Goal: Transaction & Acquisition: Book appointment/travel/reservation

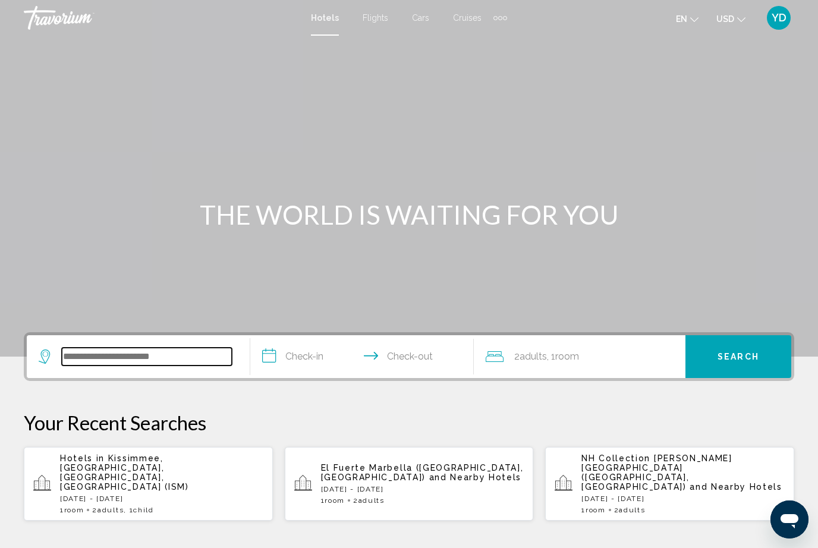
click at [183, 355] on input "Search widget" at bounding box center [147, 357] width 170 height 18
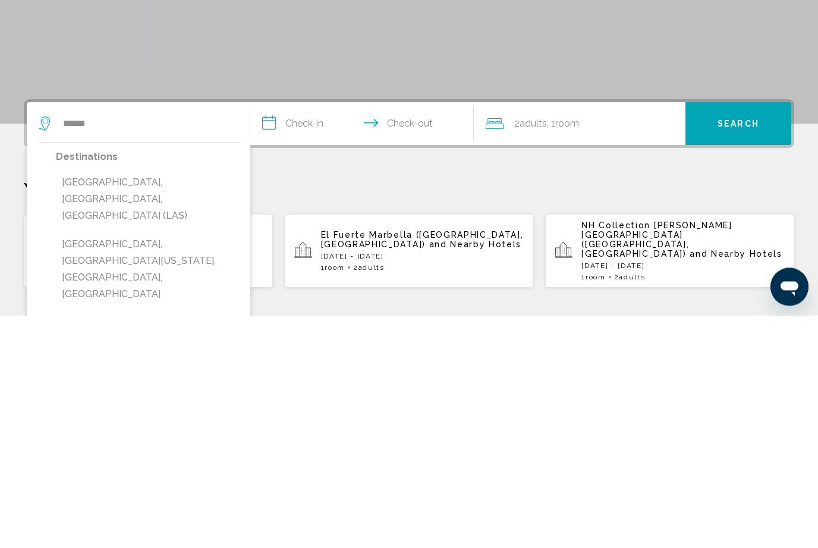
click at [201, 404] on button "[GEOGRAPHIC_DATA], [GEOGRAPHIC_DATA], [GEOGRAPHIC_DATA] (LAS)" at bounding box center [147, 432] width 182 height 56
type input "**********"
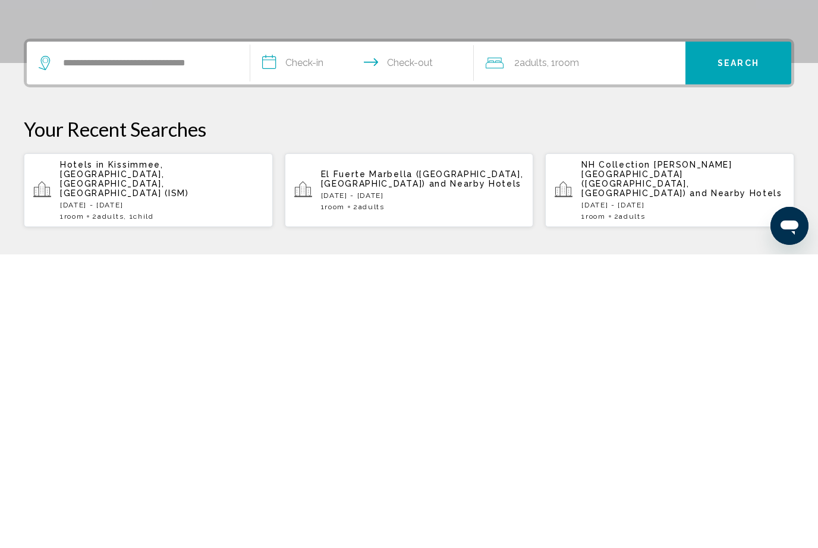
click at [327, 335] on input "**********" at bounding box center [364, 358] width 228 height 46
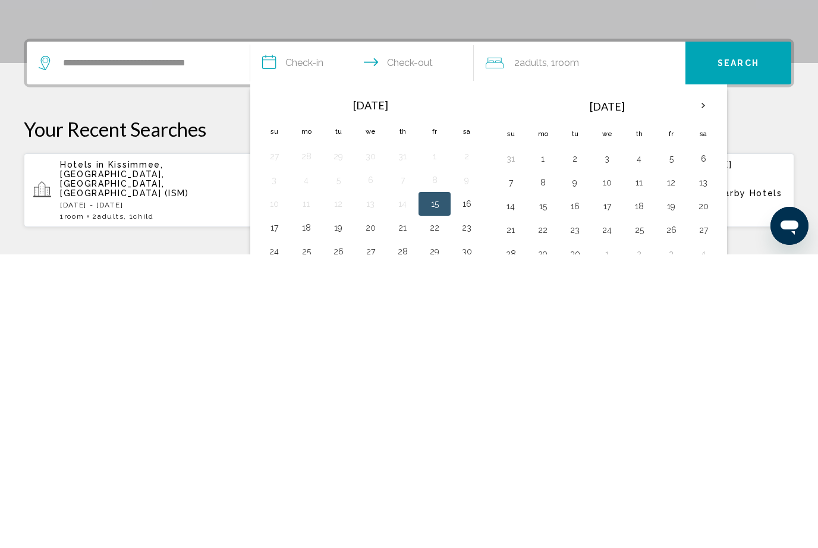
scroll to position [294, 0]
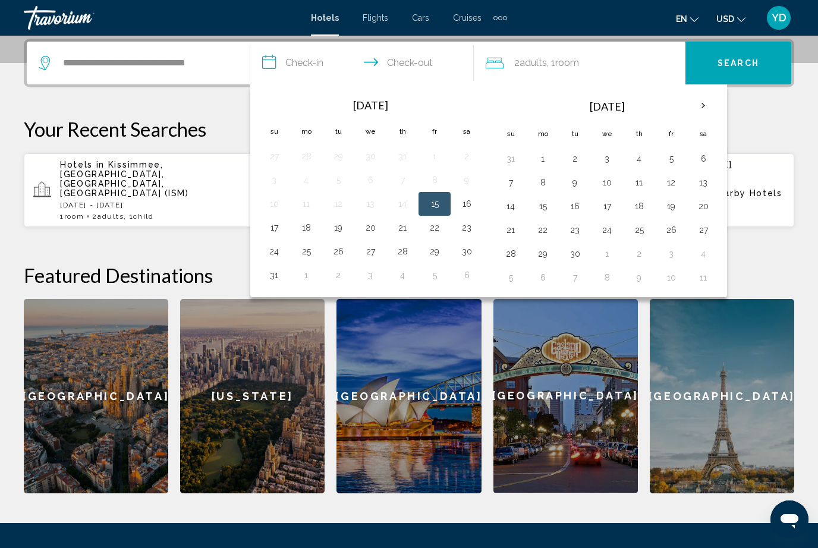
click at [643, 202] on button "18" at bounding box center [638, 206] width 19 height 17
click at [543, 224] on button "22" at bounding box center [542, 230] width 19 height 17
type input "**********"
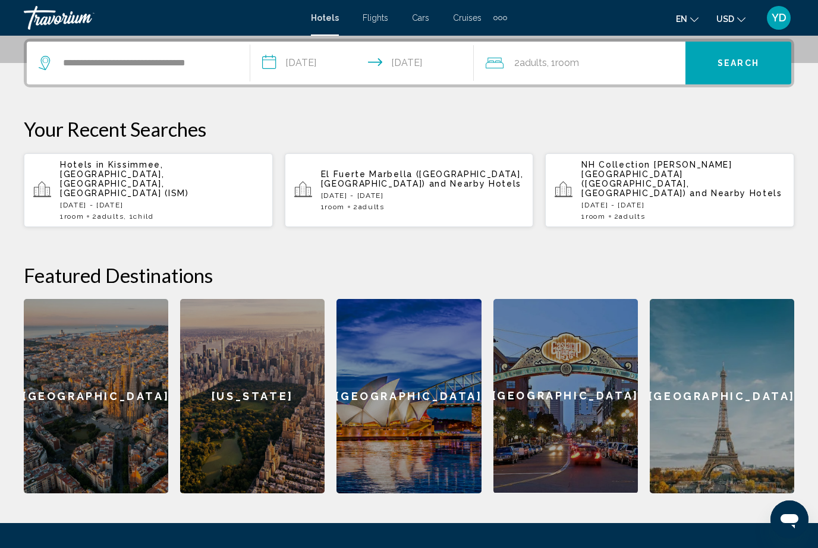
click at [738, 68] on span "Search" at bounding box center [738, 64] width 42 height 10
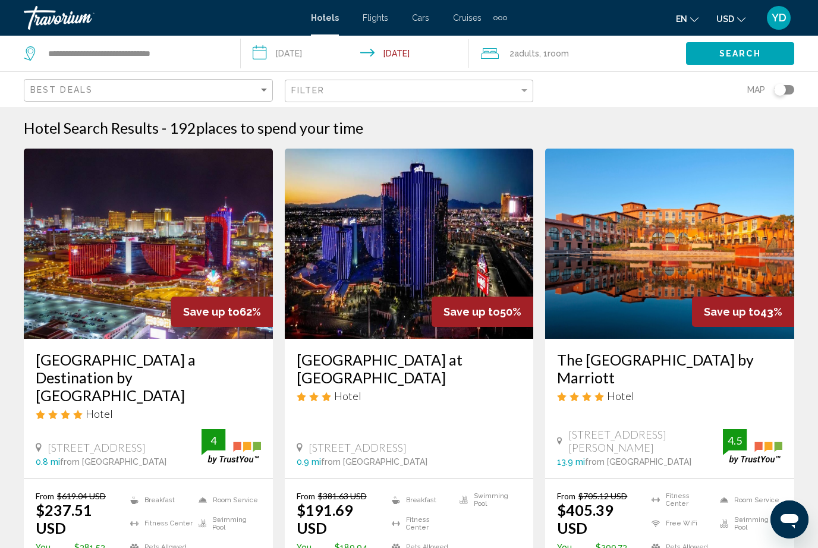
click at [326, 48] on input "**********" at bounding box center [358, 55] width 234 height 39
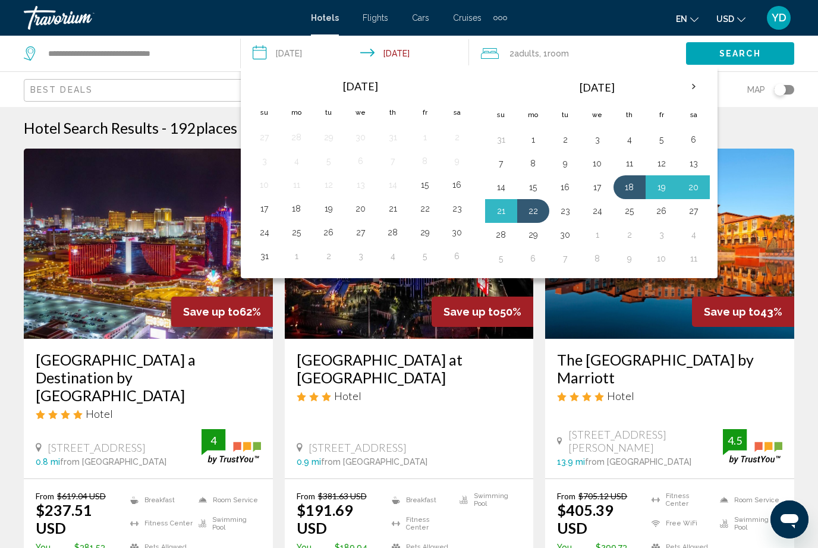
click at [629, 203] on button "25" at bounding box center [629, 211] width 19 height 17
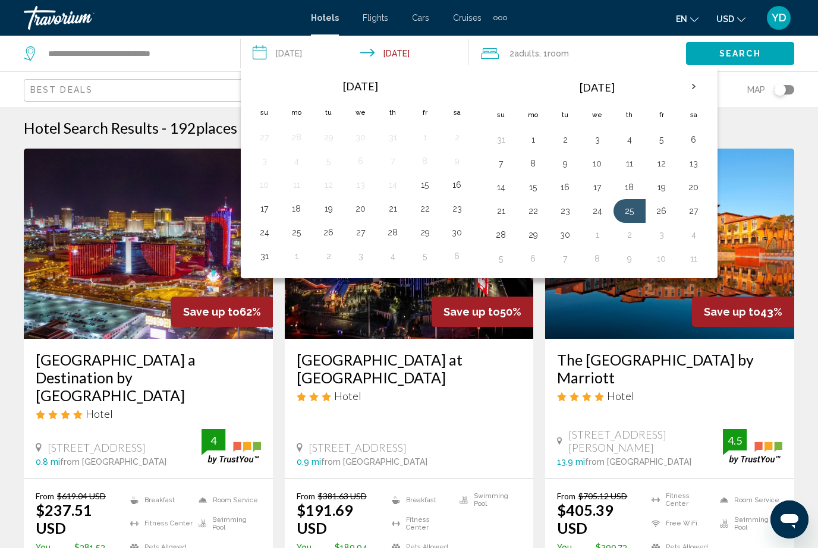
click at [541, 233] on button "29" at bounding box center [533, 234] width 19 height 17
type input "**********"
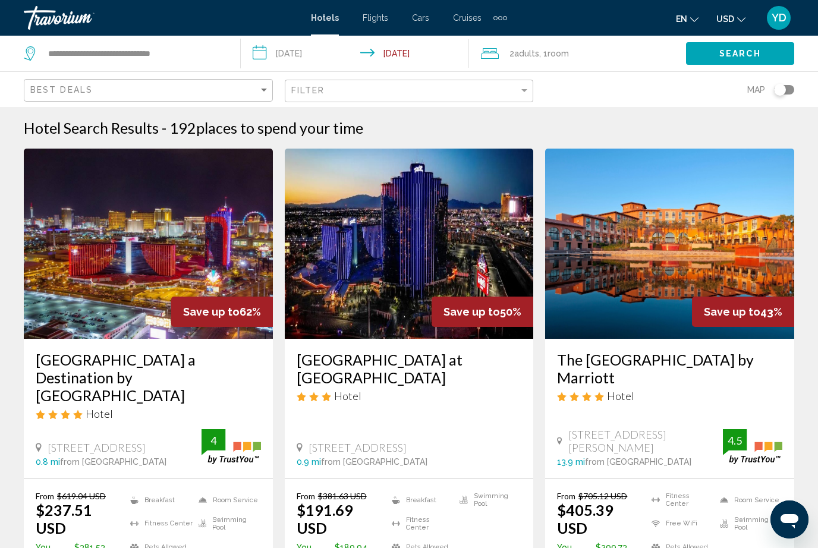
click at [763, 50] on button "Search" at bounding box center [740, 53] width 108 height 22
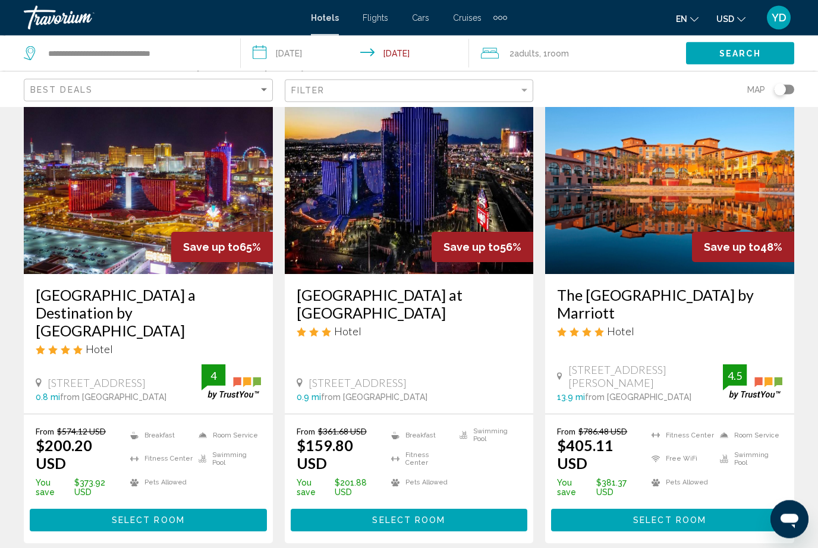
scroll to position [71, 0]
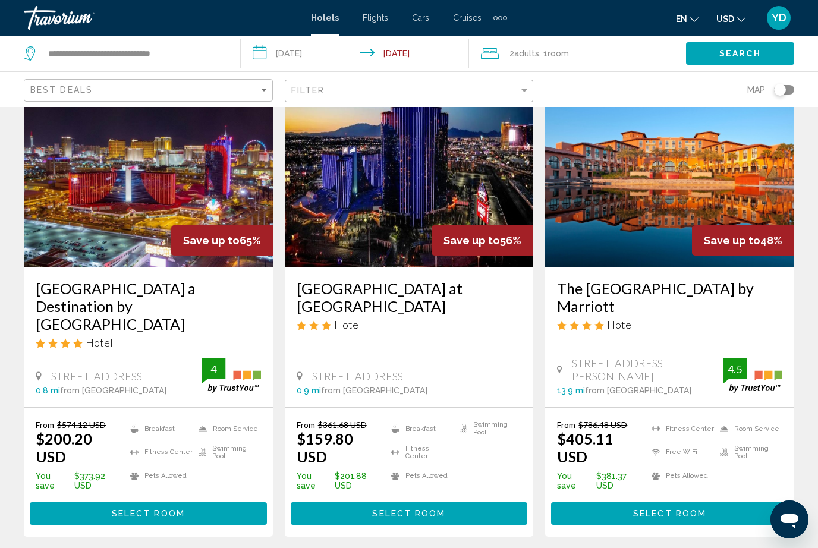
click at [105, 200] on img "Main content" at bounding box center [148, 172] width 249 height 190
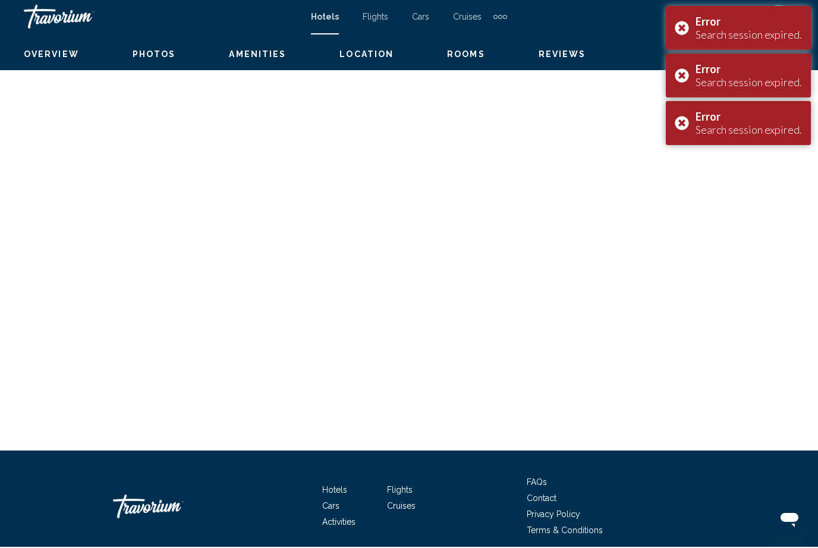
scroll to position [6322, 0]
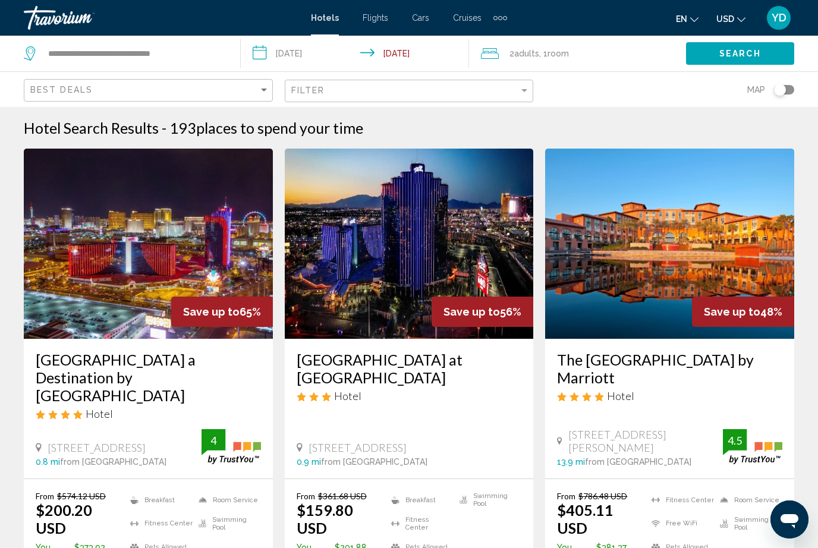
click at [422, 55] on input "**********" at bounding box center [358, 55] width 234 height 39
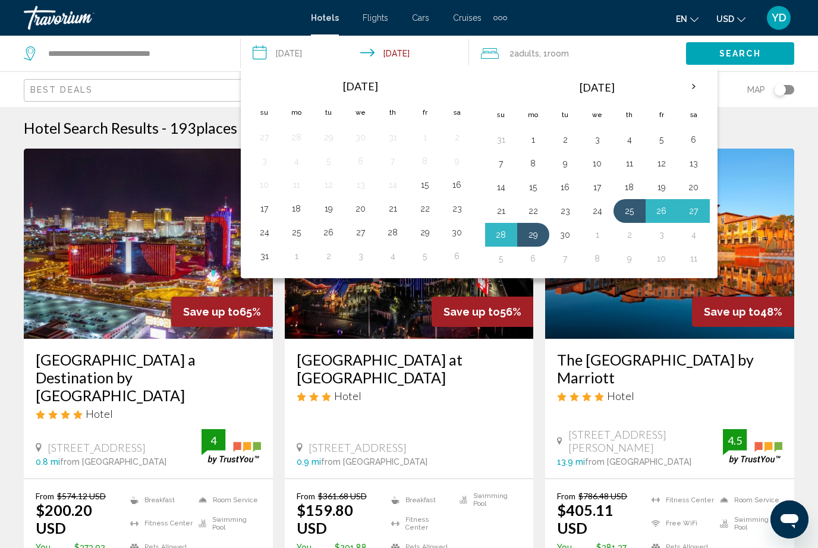
click at [686, 80] on th "Next month" at bounding box center [693, 87] width 32 height 26
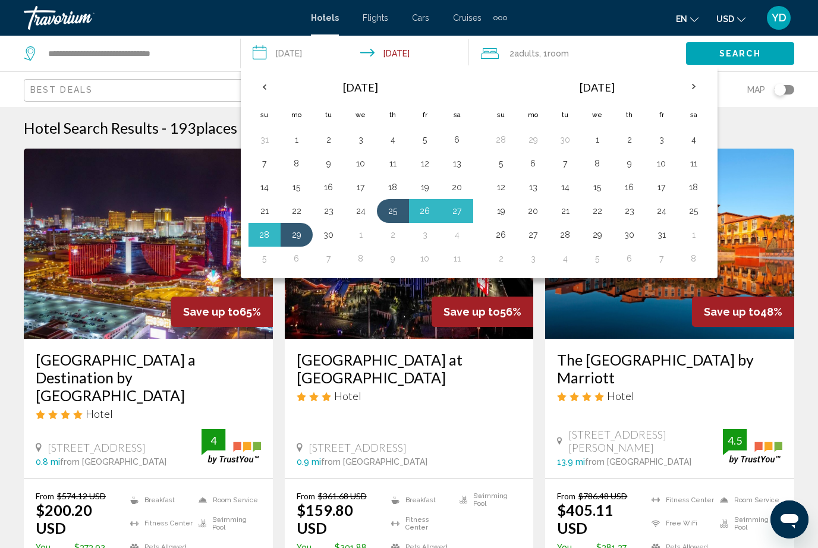
click at [696, 140] on button "4" at bounding box center [693, 139] width 19 height 17
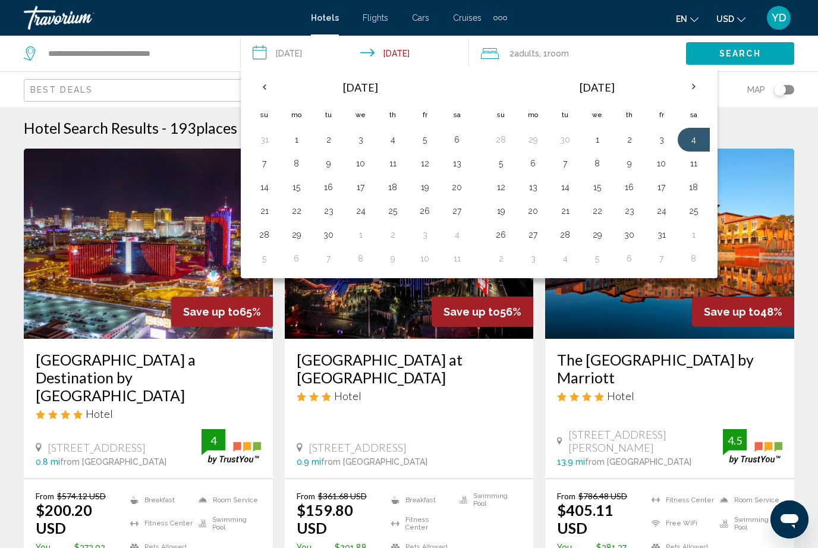
click at [606, 162] on button "8" at bounding box center [597, 163] width 19 height 17
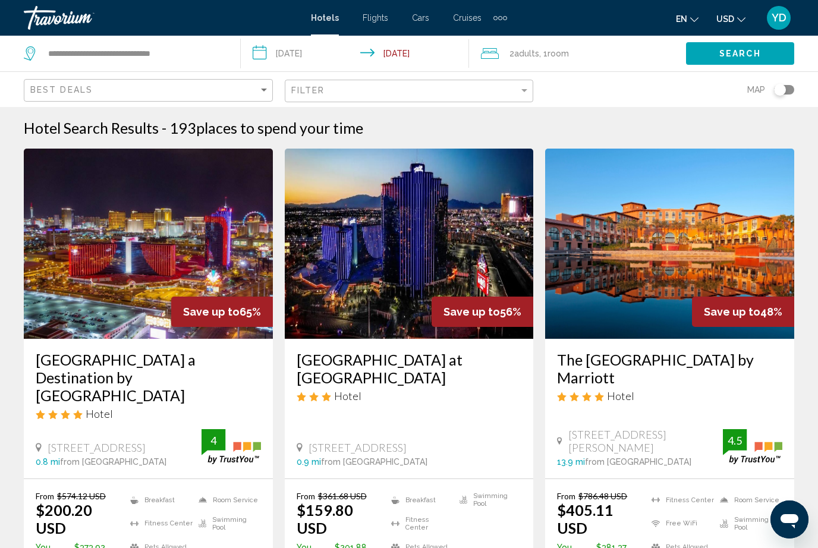
click at [764, 50] on button "Search" at bounding box center [740, 53] width 108 height 22
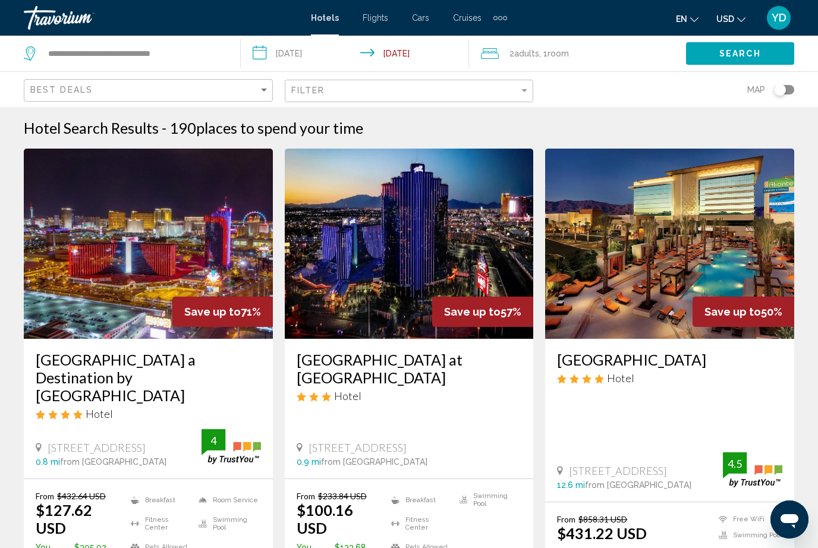
click at [313, 50] on input "**********" at bounding box center [358, 55] width 234 height 39
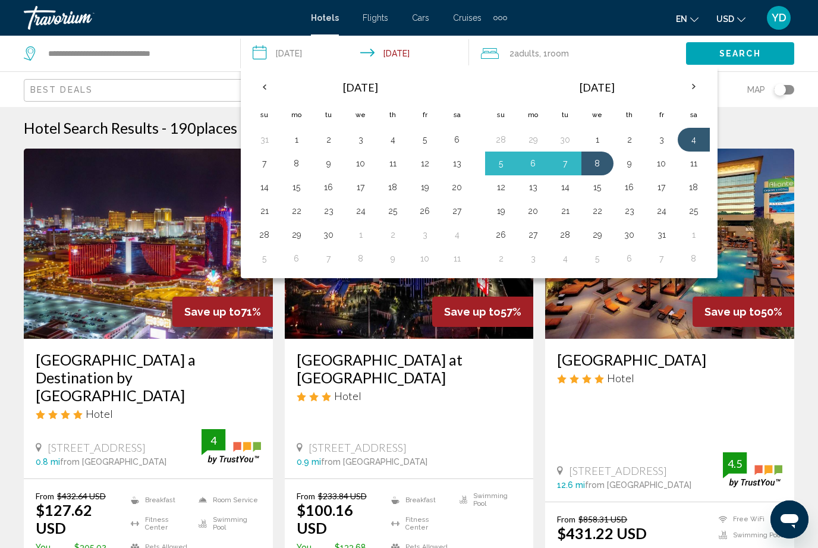
click at [427, 209] on button "26" at bounding box center [424, 211] width 19 height 17
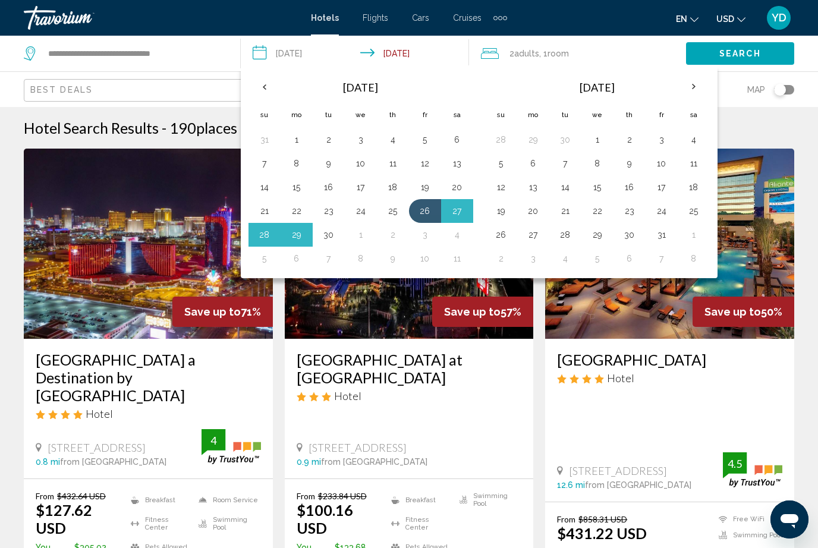
click at [337, 230] on button "30" at bounding box center [328, 234] width 19 height 17
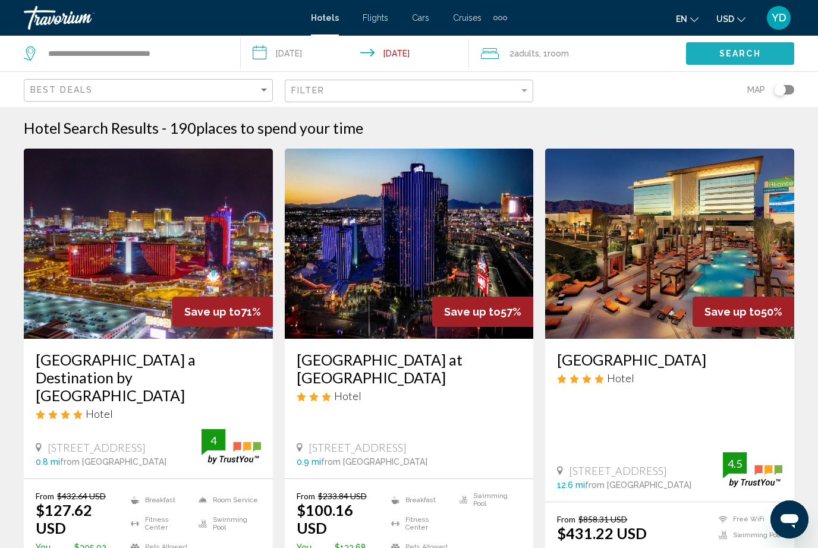
click at [744, 46] on button "Search" at bounding box center [740, 53] width 108 height 22
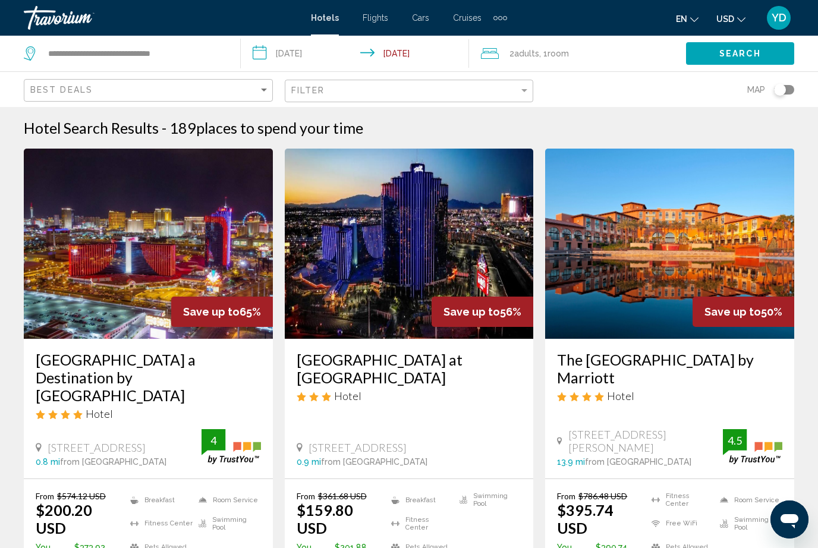
click at [307, 50] on input "**********" at bounding box center [358, 55] width 234 height 39
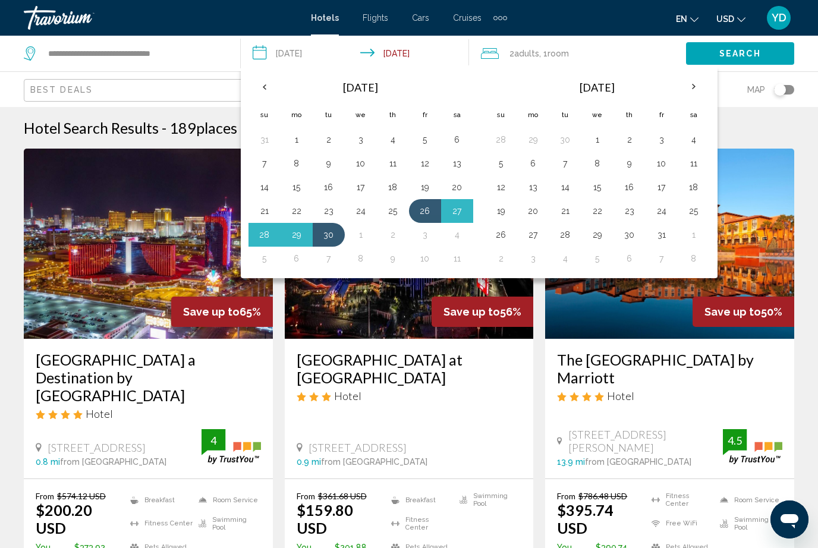
click at [366, 190] on button "17" at bounding box center [360, 187] width 19 height 17
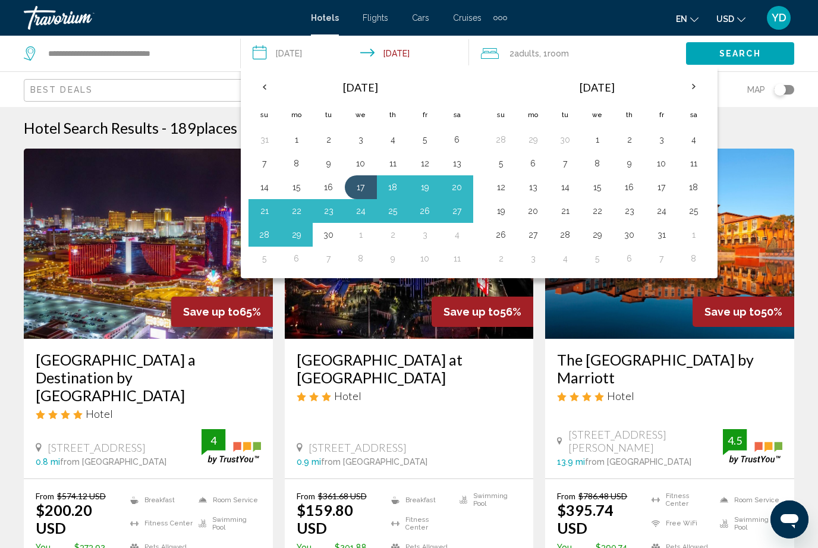
click at [266, 210] on button "21" at bounding box center [264, 211] width 19 height 17
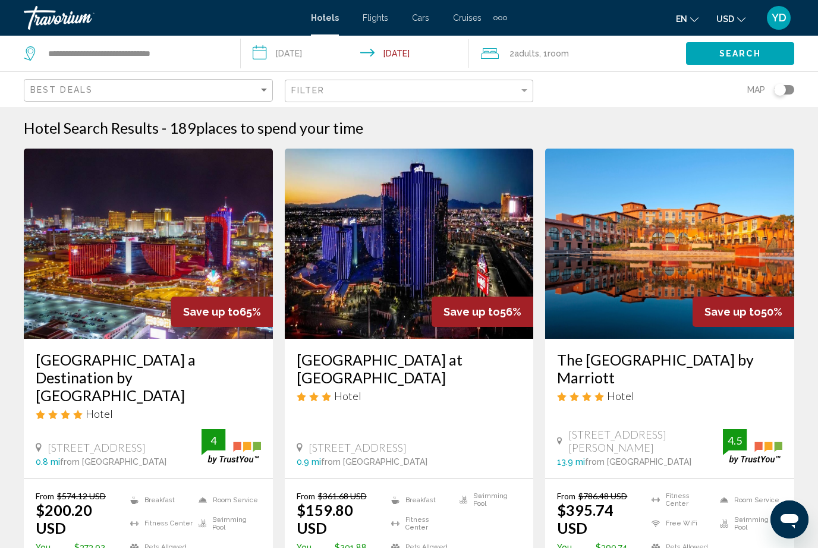
click at [757, 49] on span "Search" at bounding box center [740, 54] width 42 height 10
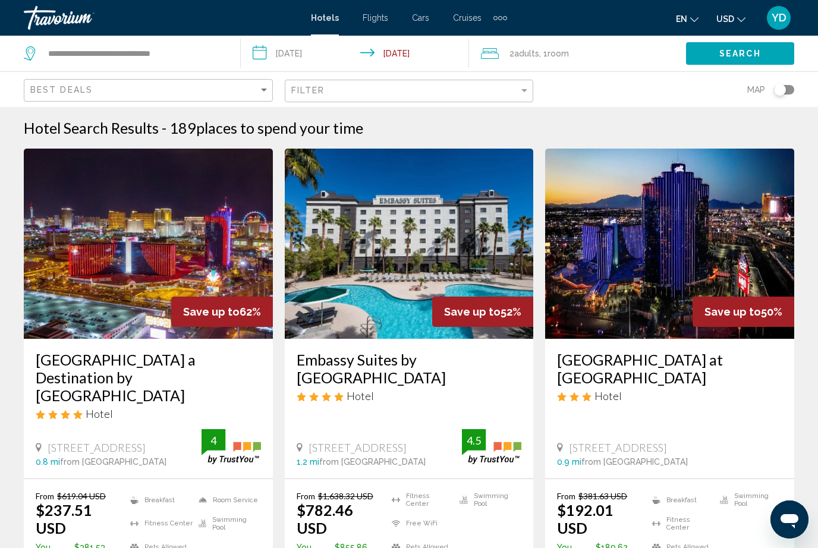
click at [309, 59] on input "**********" at bounding box center [358, 55] width 234 height 39
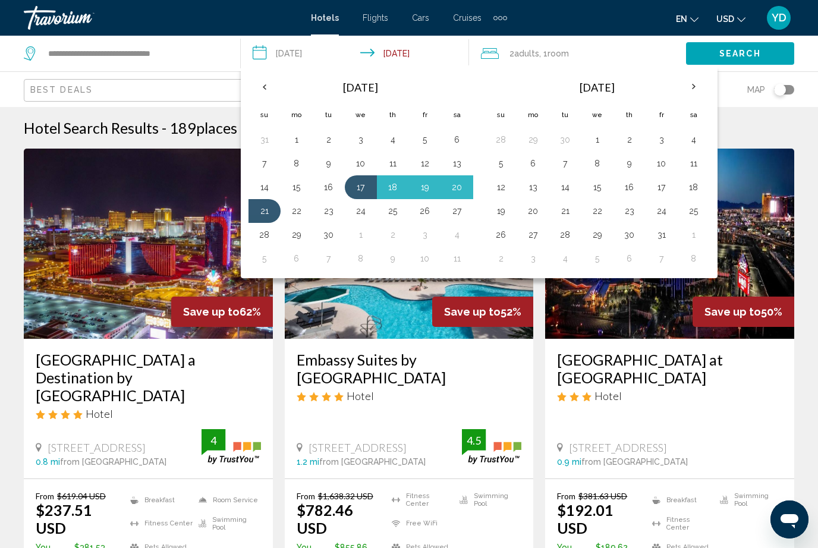
click at [368, 210] on button "24" at bounding box center [360, 211] width 19 height 17
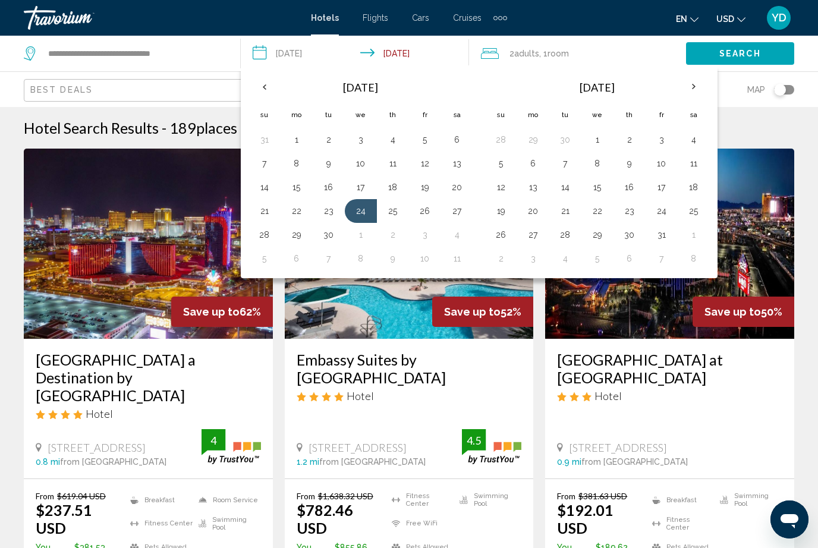
click at [267, 234] on button "28" at bounding box center [264, 234] width 19 height 17
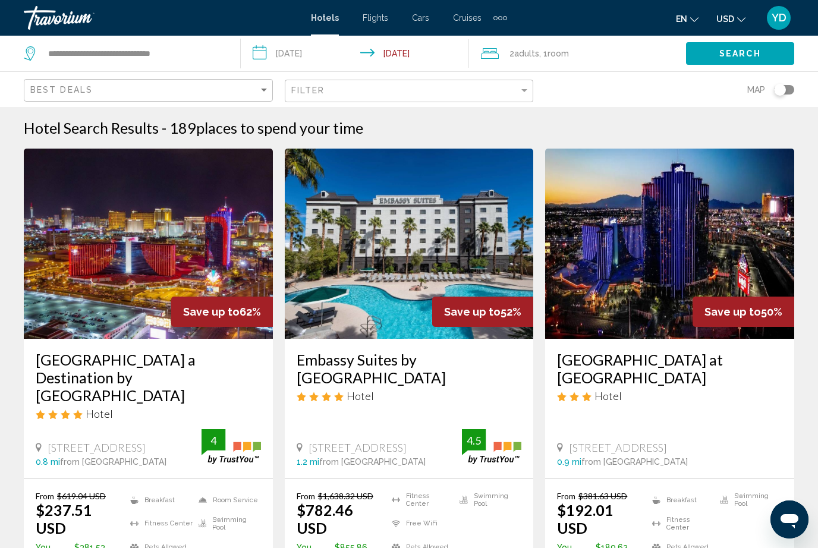
click at [760, 53] on span "Search" at bounding box center [740, 54] width 42 height 10
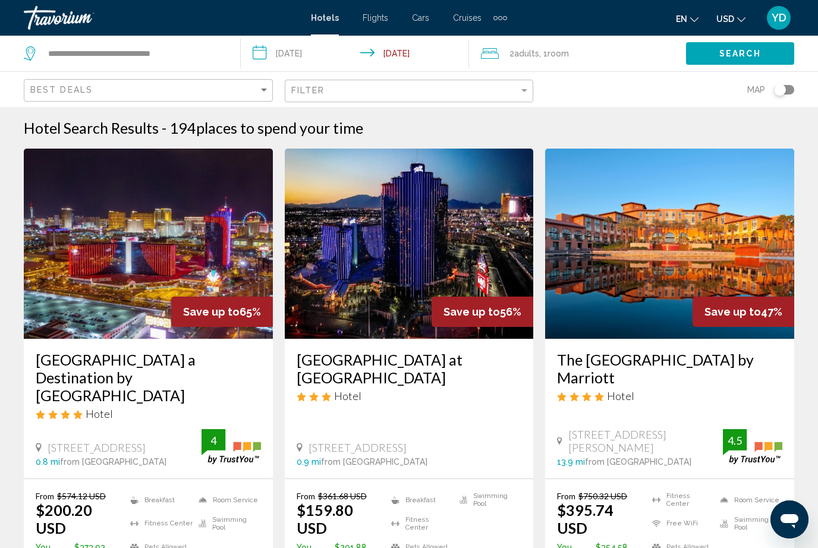
click at [313, 56] on input "**********" at bounding box center [358, 55] width 234 height 39
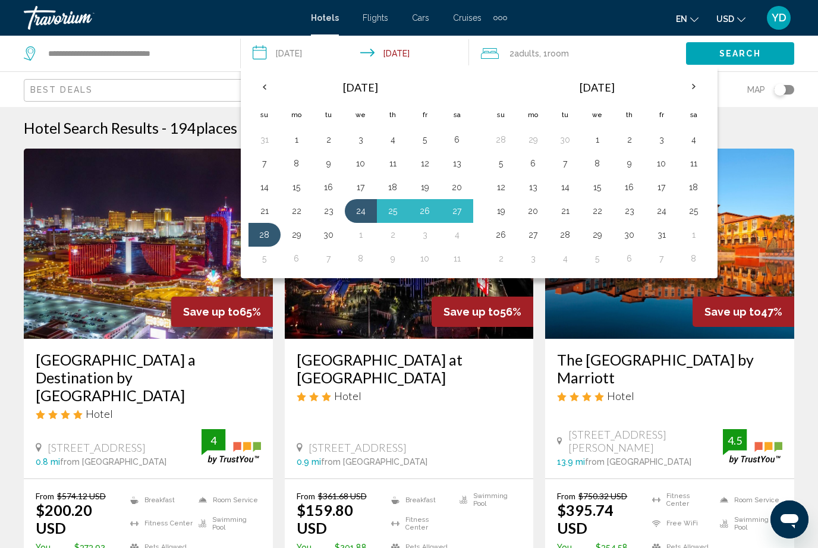
click at [368, 160] on button "10" at bounding box center [360, 163] width 19 height 17
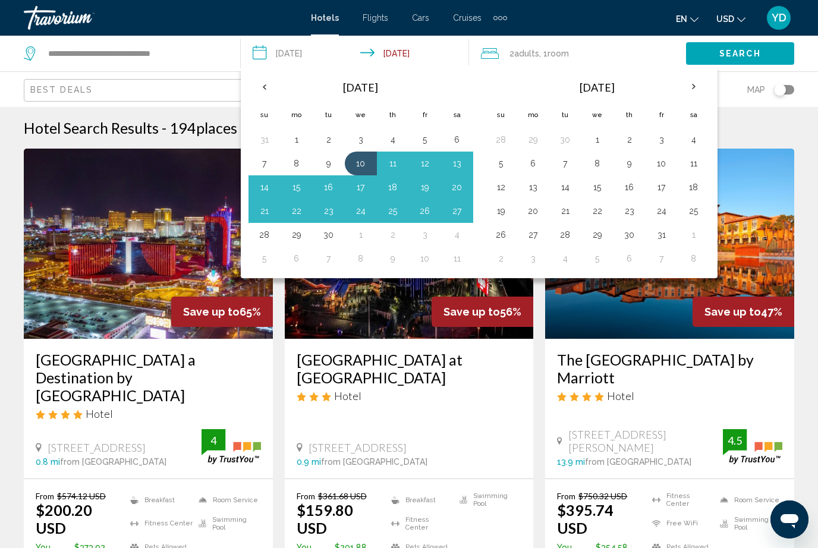
click at [267, 187] on button "14" at bounding box center [264, 187] width 19 height 17
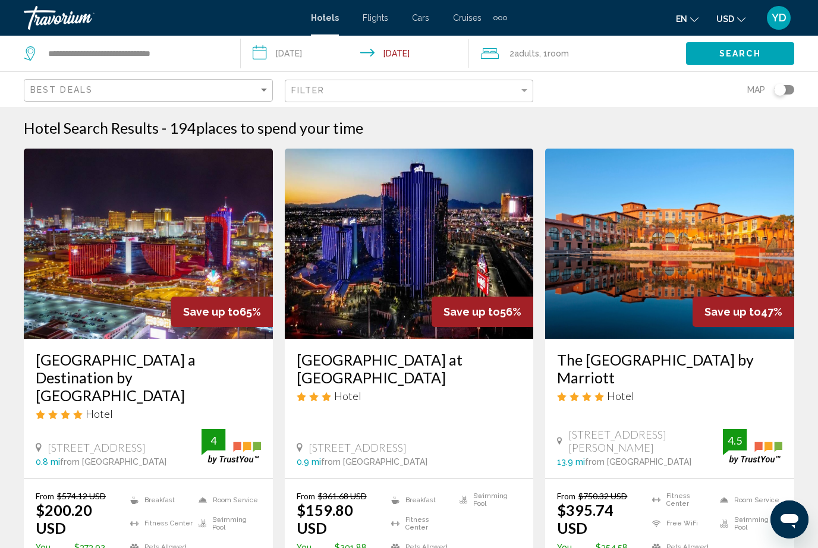
click at [767, 44] on button "Search" at bounding box center [740, 53] width 108 height 22
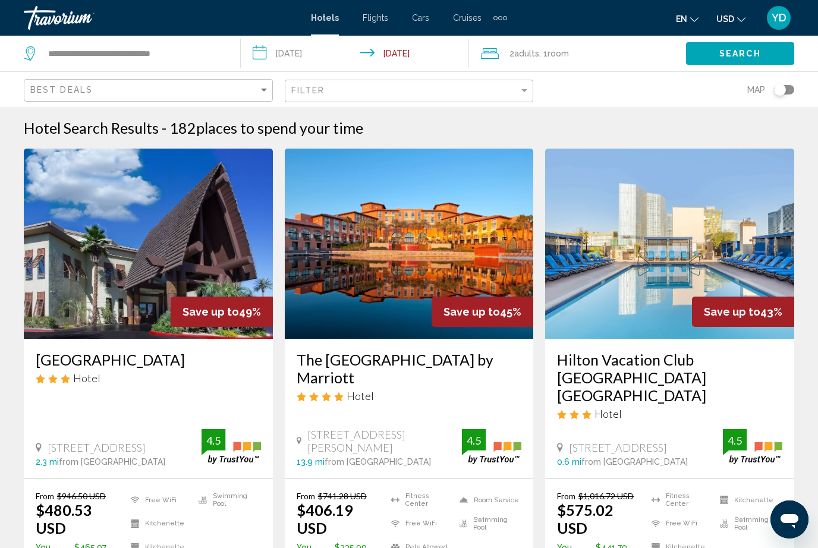
click at [347, 59] on input "**********" at bounding box center [358, 55] width 234 height 39
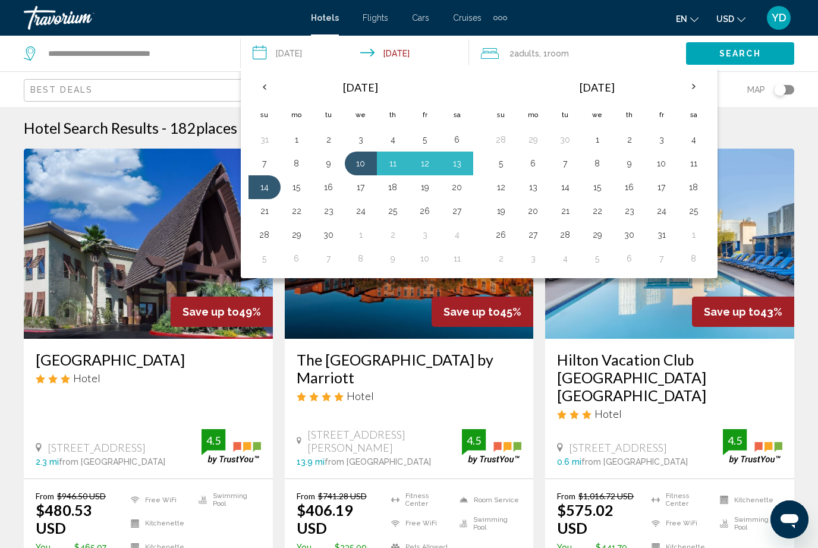
click at [589, 239] on button "29" at bounding box center [597, 234] width 19 height 17
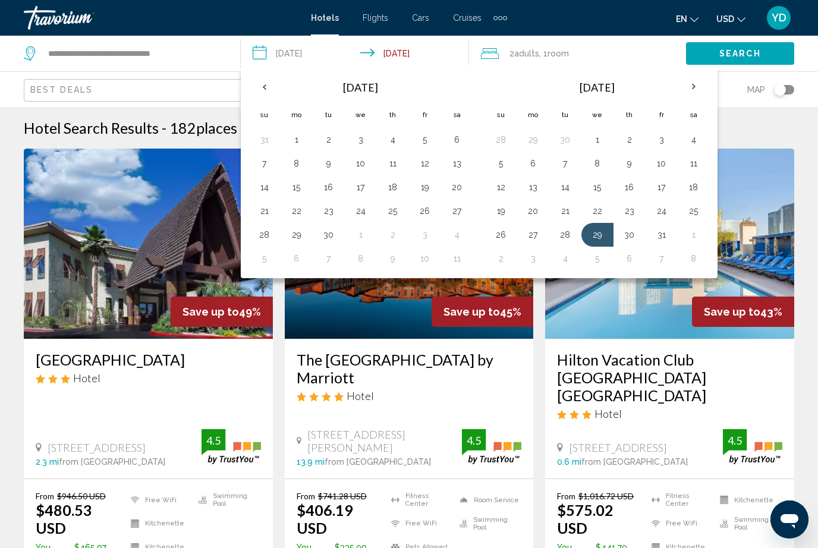
click at [691, 78] on th "Next month" at bounding box center [693, 87] width 32 height 26
click at [501, 165] on button "2" at bounding box center [500, 163] width 19 height 17
type input "**********"
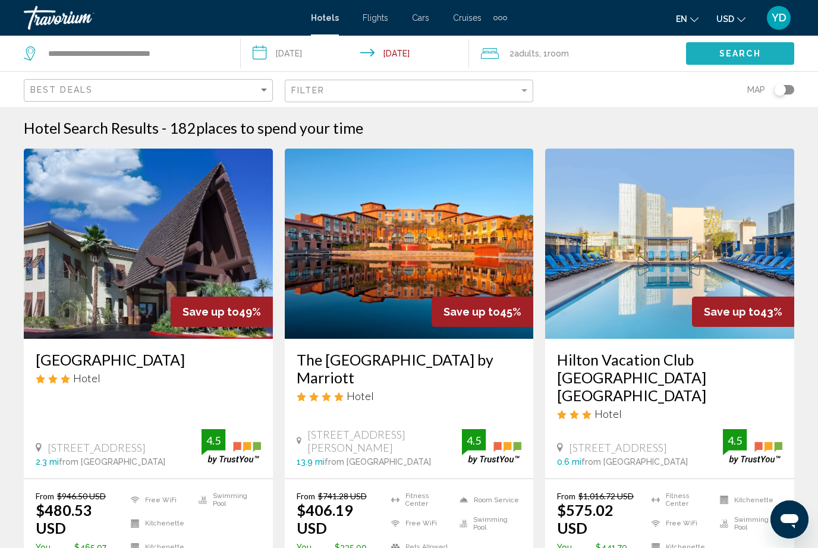
click at [753, 55] on span "Search" at bounding box center [740, 54] width 42 height 10
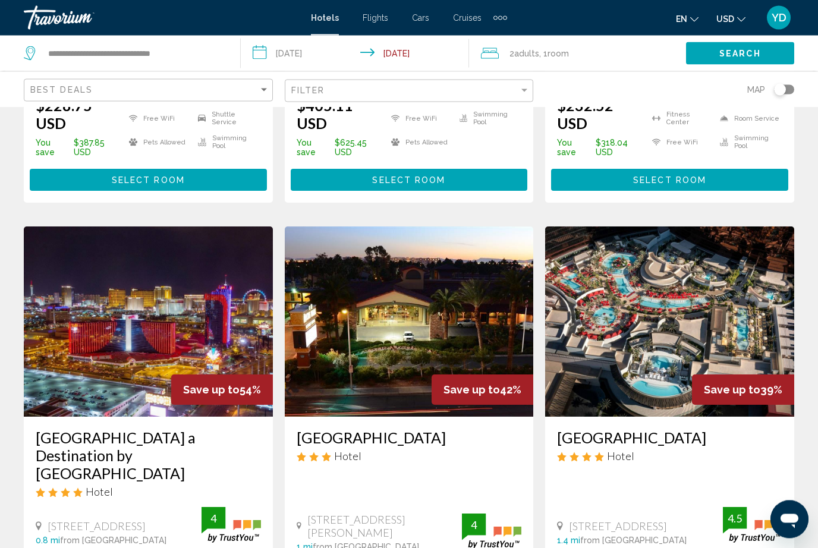
scroll to position [377, 0]
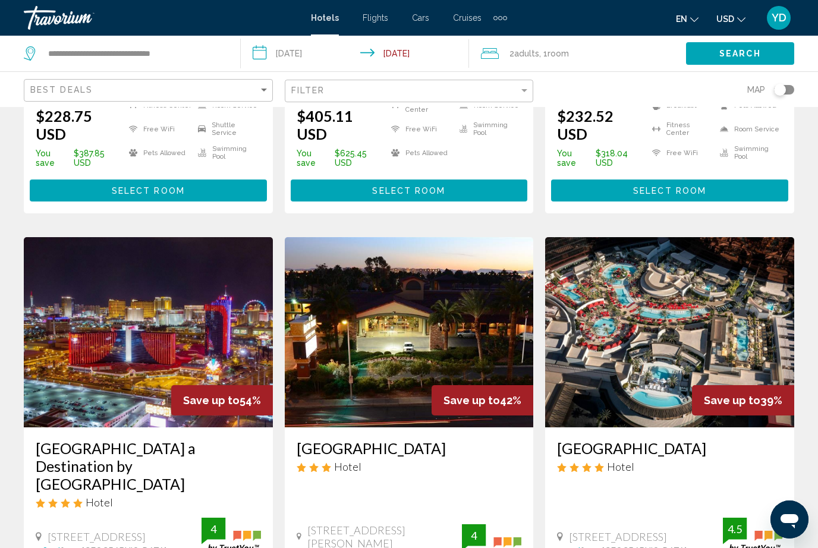
click at [754, 320] on img "Main content" at bounding box center [669, 332] width 249 height 190
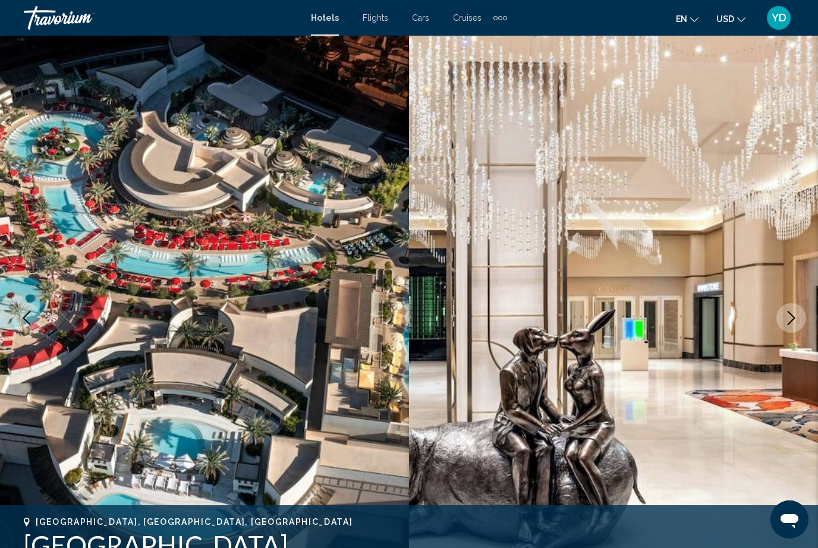
click at [792, 317] on icon "Next image" at bounding box center [791, 318] width 14 height 14
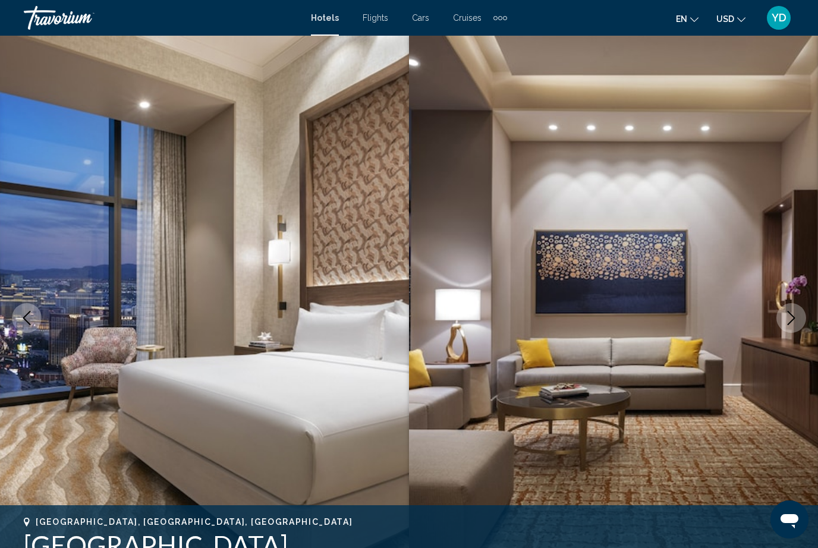
click at [788, 322] on icon "Next image" at bounding box center [791, 318] width 14 height 14
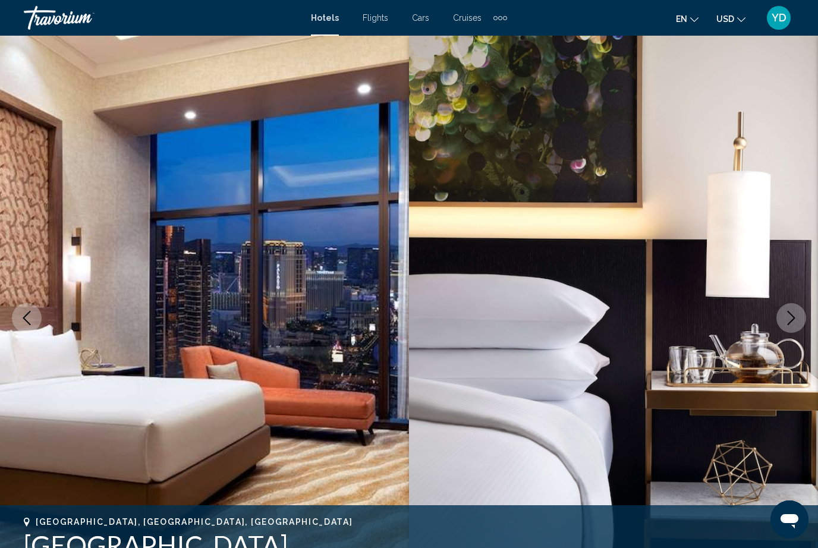
click at [792, 320] on icon "Next image" at bounding box center [791, 318] width 14 height 14
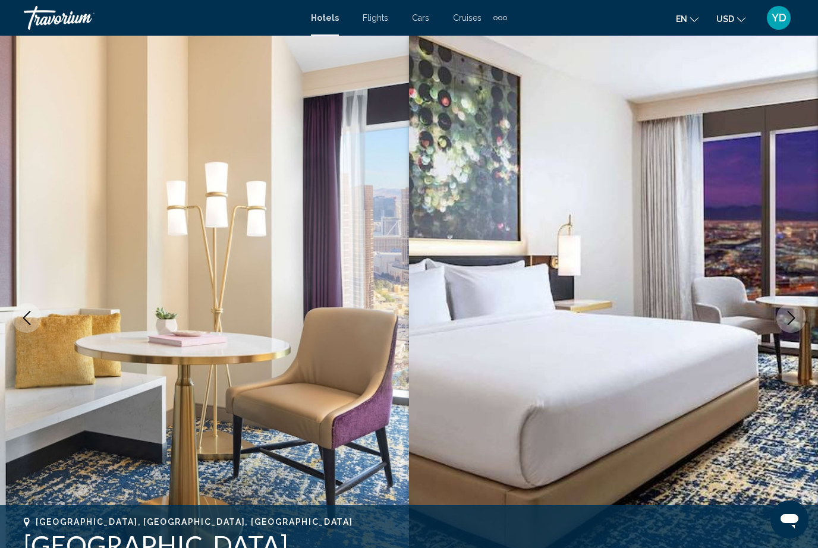
click at [790, 320] on icon "Next image" at bounding box center [791, 318] width 14 height 14
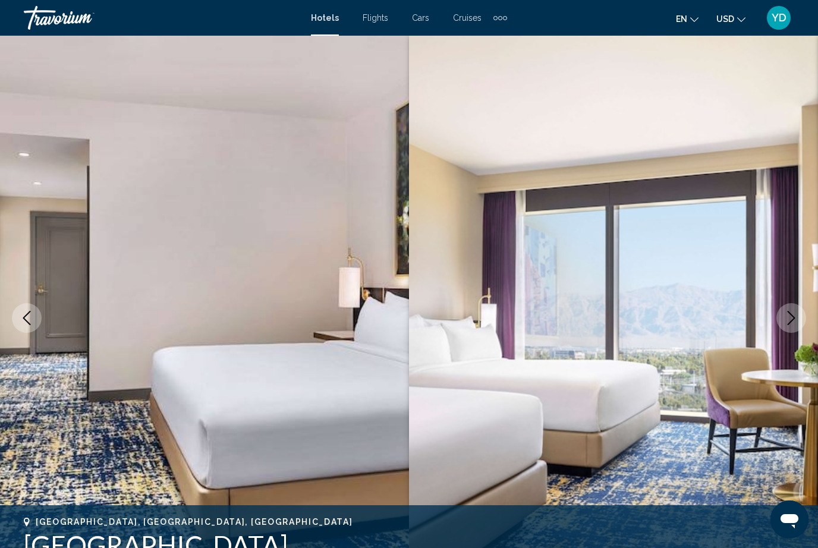
click at [790, 321] on icon "Next image" at bounding box center [791, 318] width 14 height 14
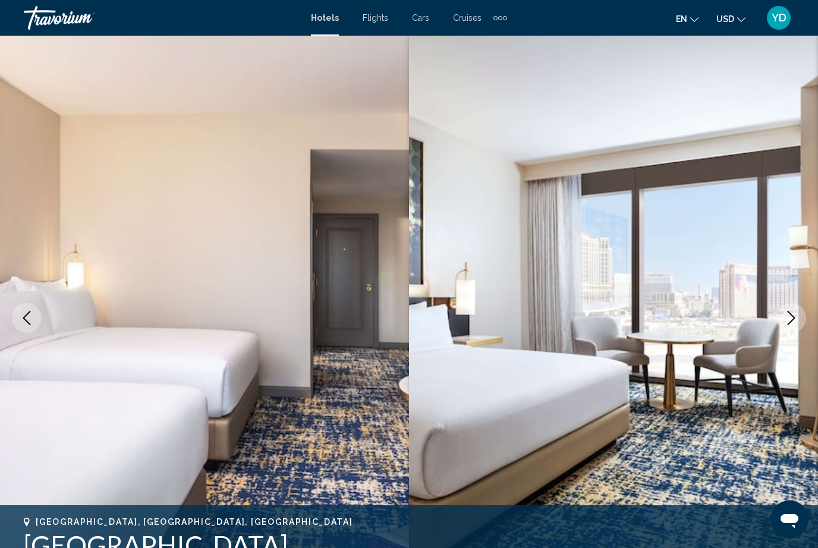
click at [793, 319] on icon "Next image" at bounding box center [791, 318] width 14 height 14
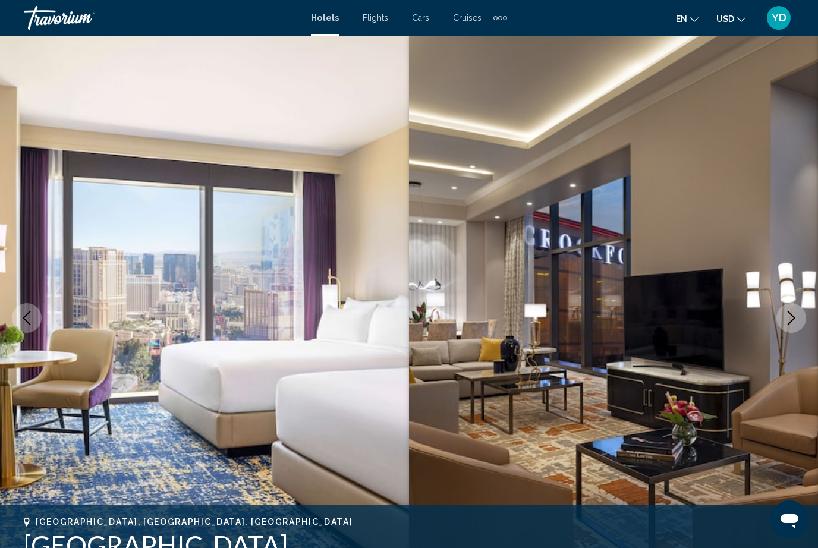
click at [792, 319] on icon "Next image" at bounding box center [791, 318] width 14 height 14
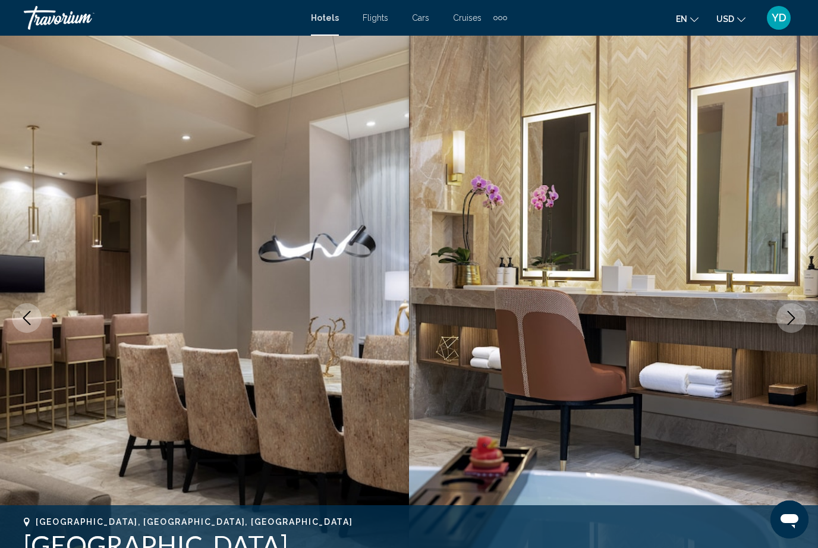
click at [793, 319] on icon "Next image" at bounding box center [791, 318] width 8 height 14
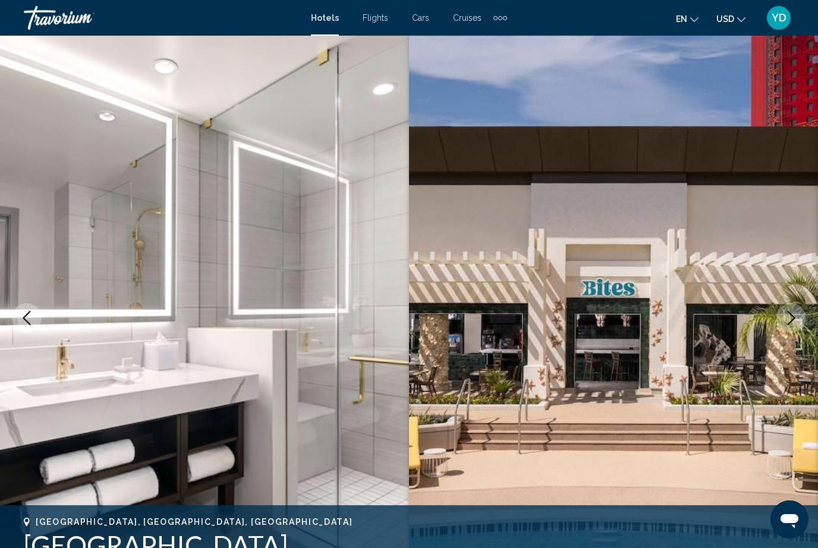
click at [795, 319] on icon "Next image" at bounding box center [791, 318] width 14 height 14
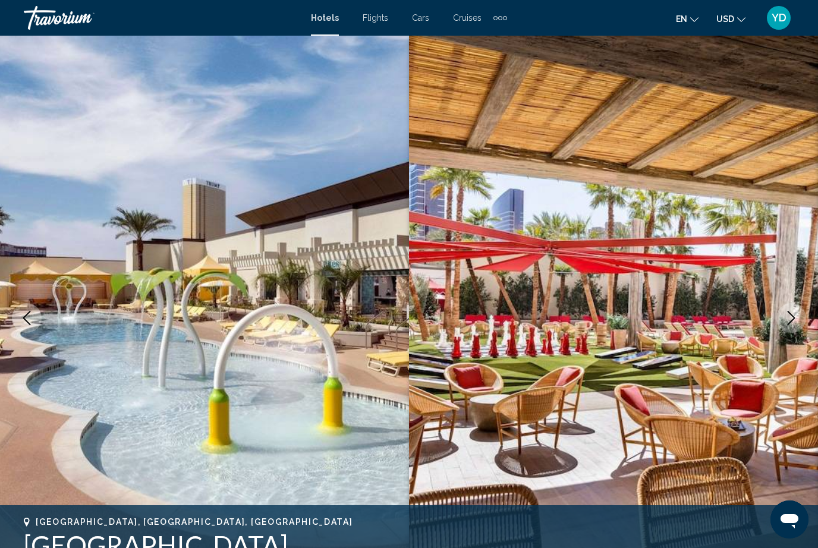
click at [795, 320] on icon "Next image" at bounding box center [791, 318] width 14 height 14
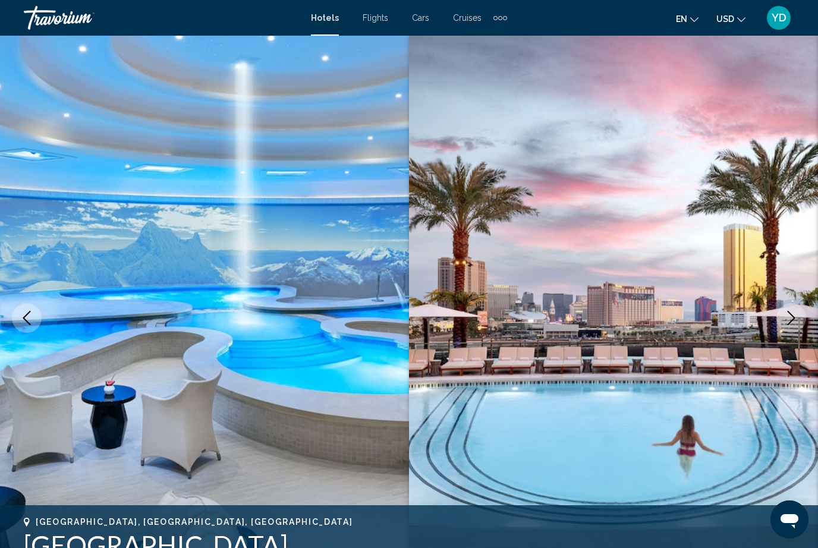
click at [796, 320] on icon "Next image" at bounding box center [791, 318] width 14 height 14
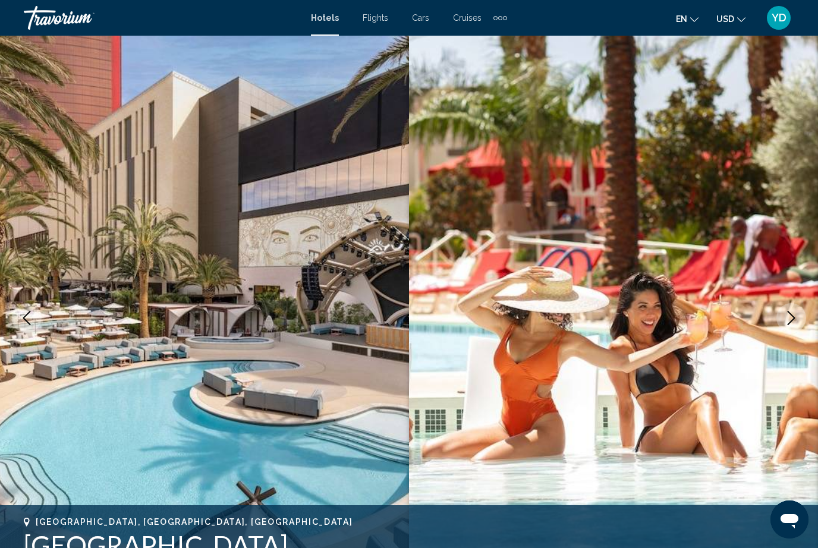
click at [797, 321] on icon "Next image" at bounding box center [791, 318] width 14 height 14
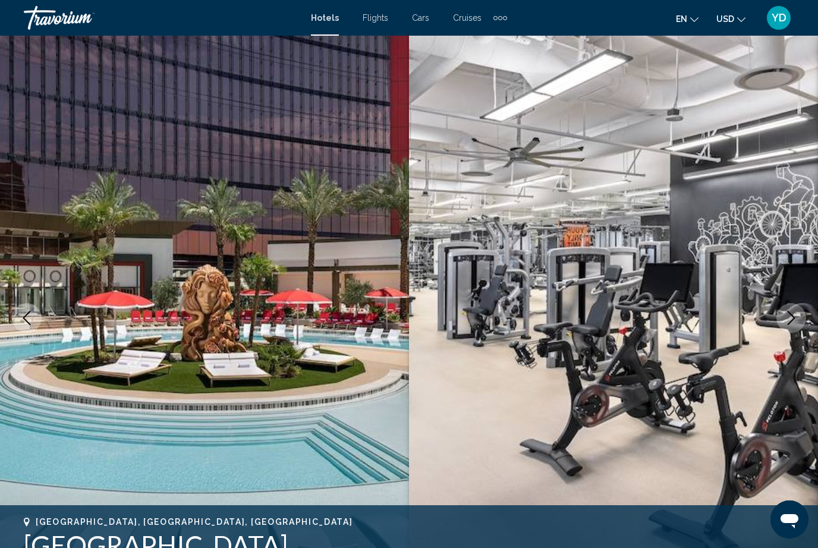
click at [798, 320] on icon "Next image" at bounding box center [791, 318] width 14 height 14
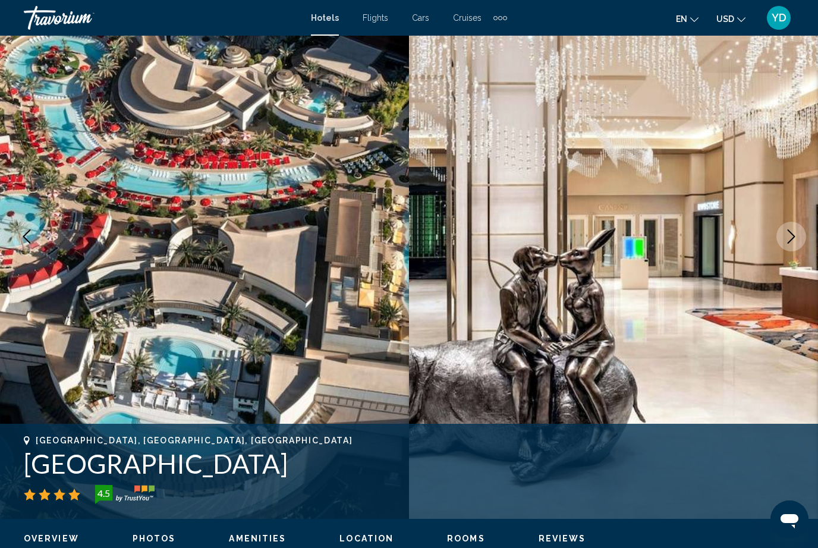
scroll to position [80, 0]
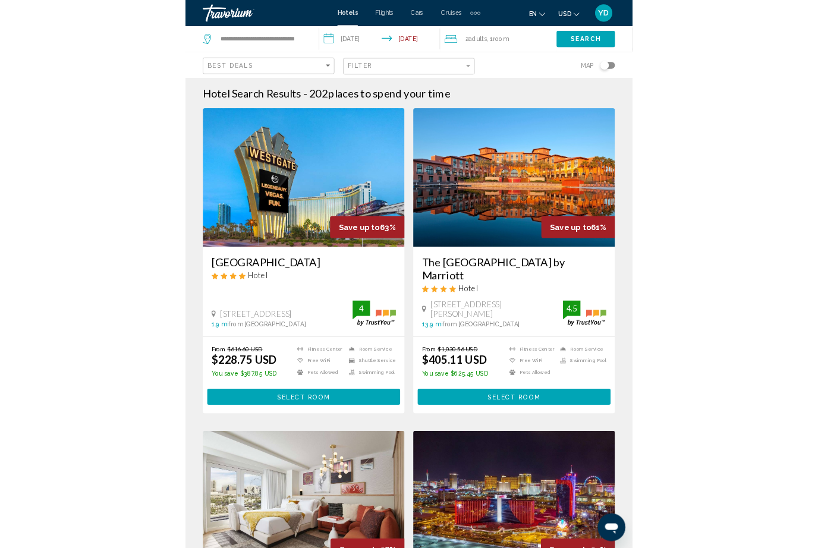
scroll to position [122, 0]
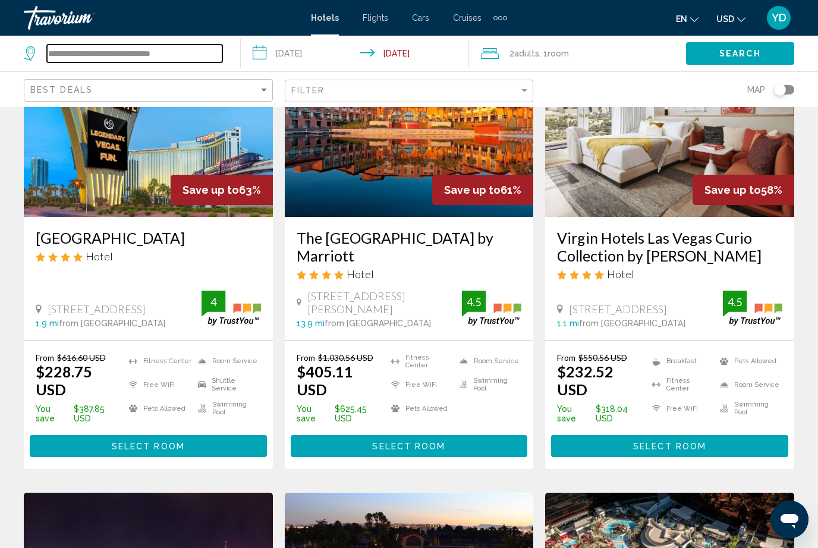
click at [171, 52] on input "**********" at bounding box center [134, 54] width 175 height 18
click at [215, 56] on input "**********" at bounding box center [134, 54] width 175 height 18
type input "***"
click at [160, 46] on input "Search widget" at bounding box center [134, 54] width 175 height 18
click at [532, 56] on span "Adults" at bounding box center [526, 54] width 25 height 10
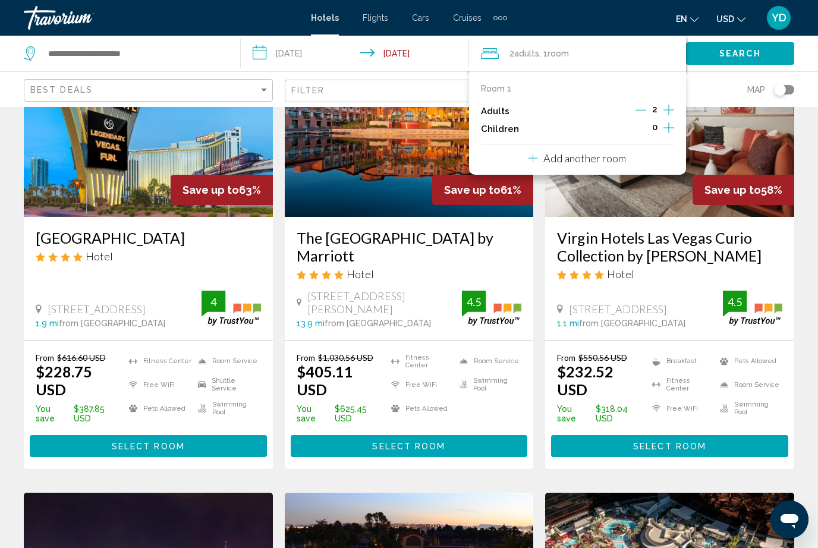
click at [669, 124] on icon "Increment children" at bounding box center [668, 128] width 11 height 14
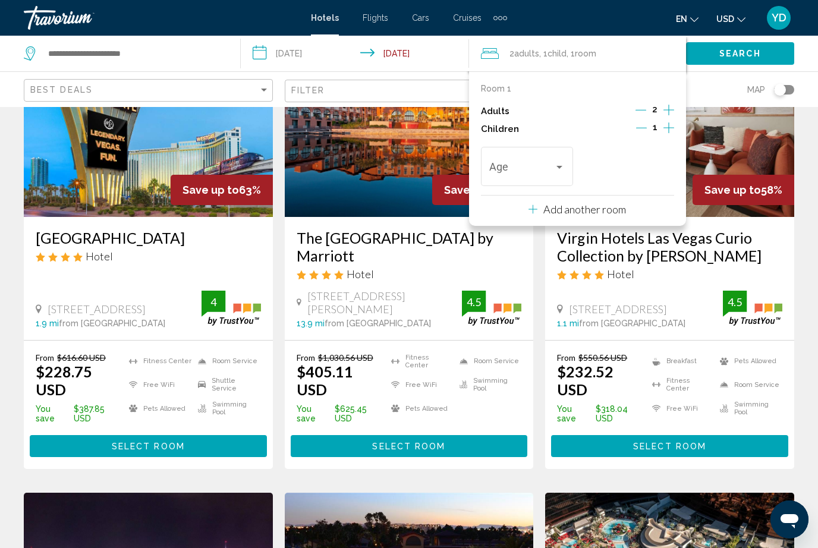
click at [558, 168] on div "Travelers: 2 adults, 1 child" at bounding box center [559, 167] width 11 height 10
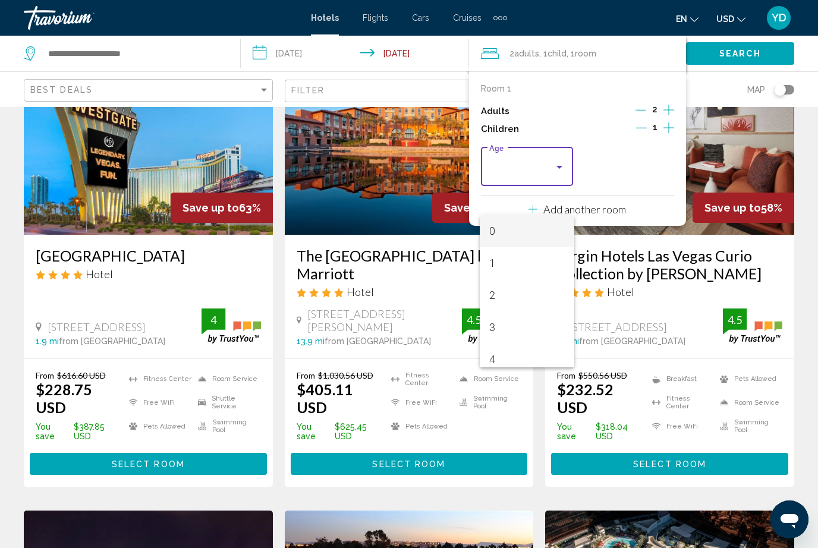
scroll to position [0, 0]
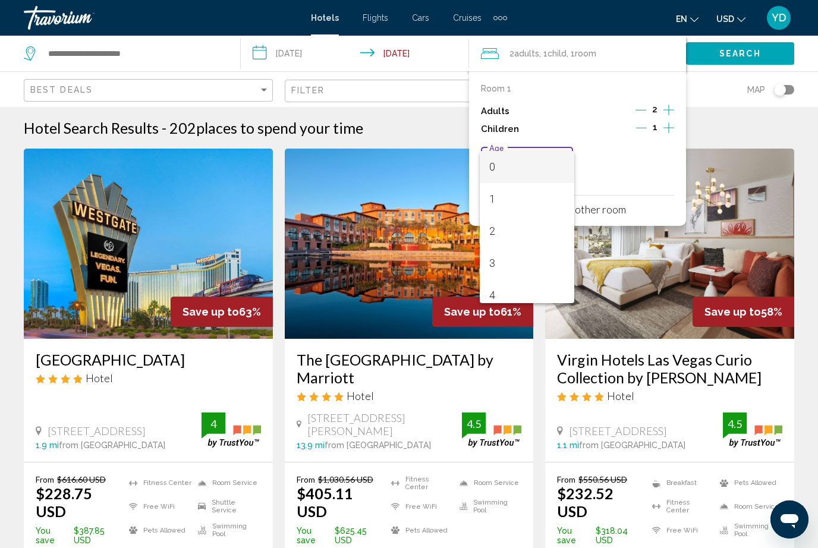
click at [155, 48] on div at bounding box center [409, 274] width 818 height 548
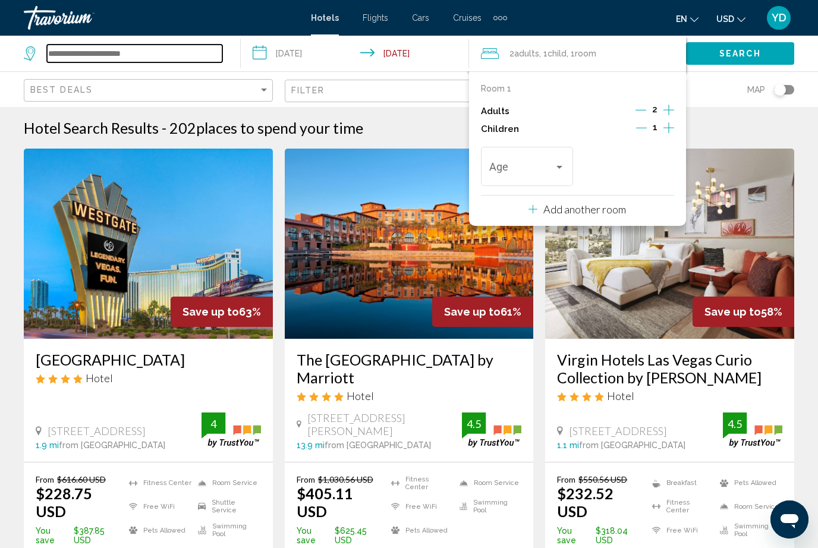
click at [144, 45] on input "Search widget" at bounding box center [134, 54] width 175 height 18
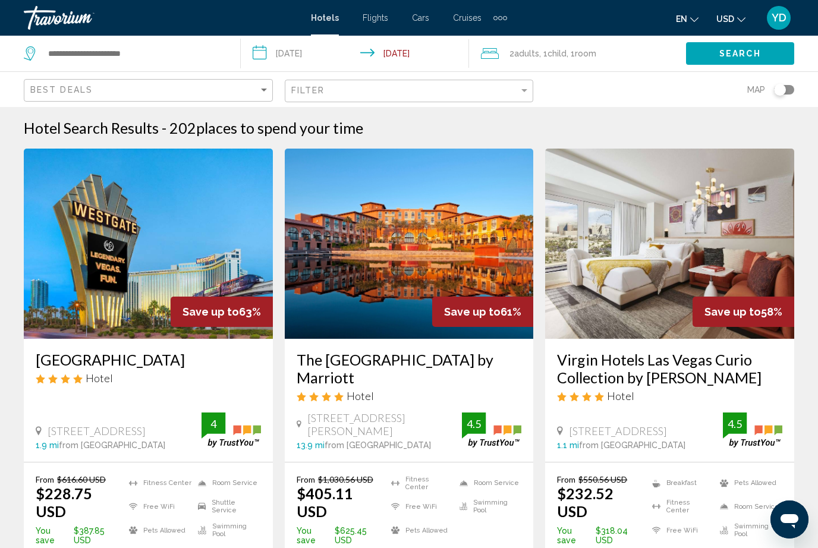
click at [609, 51] on div "2 Adult Adults , 1 Child Children , 1 Room rooms" at bounding box center [583, 53] width 205 height 17
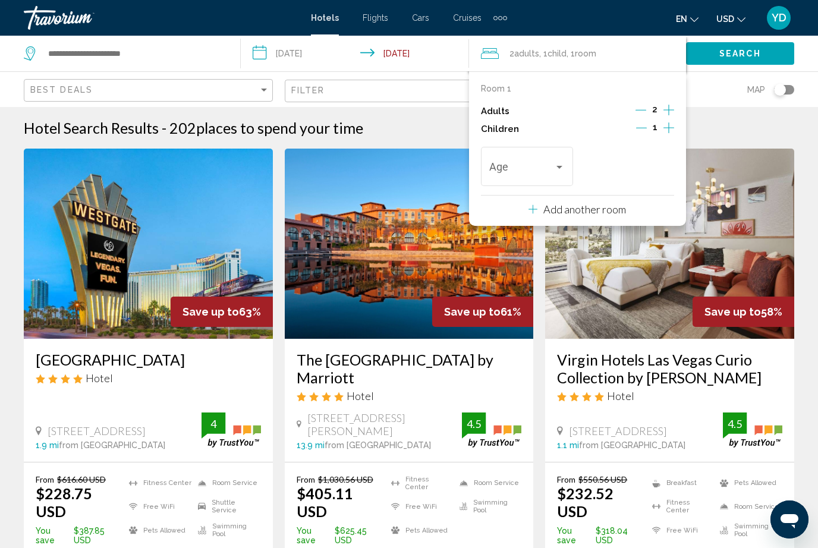
click at [557, 156] on div "Age" at bounding box center [527, 165] width 76 height 42
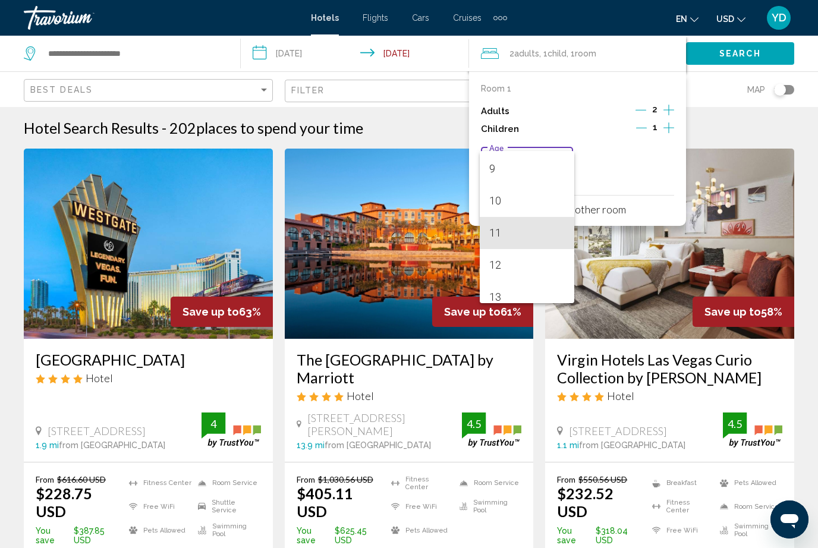
scroll to position [297, 0]
click at [512, 248] on span "12" at bounding box center [527, 256] width 76 height 32
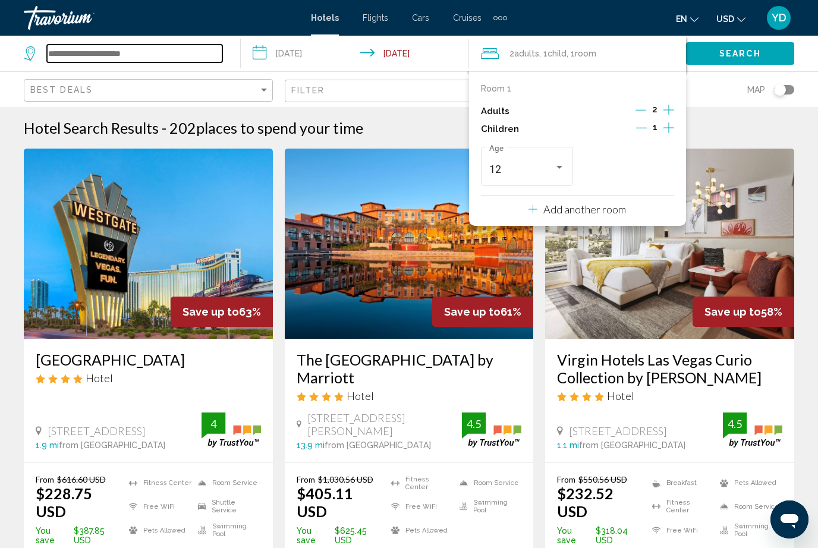
click at [126, 45] on input "Search widget" at bounding box center [134, 54] width 175 height 18
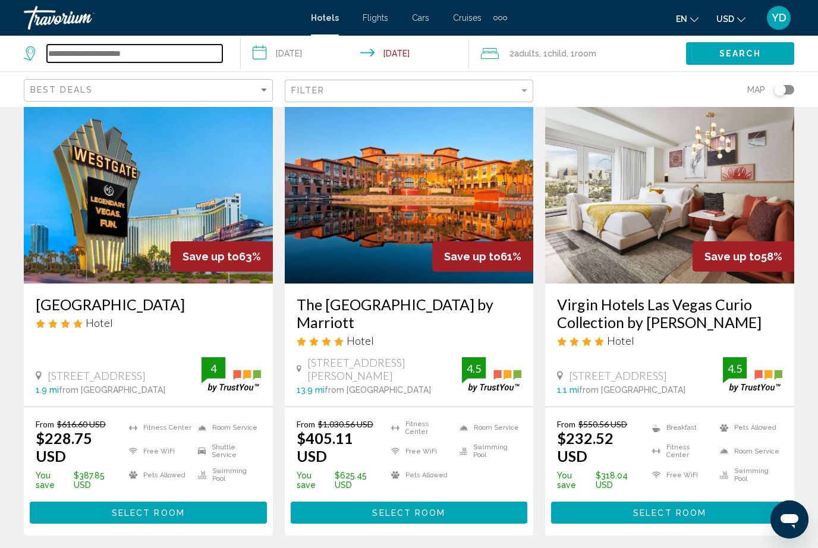
scroll to position [55, 0]
